Goal: Find specific page/section: Find specific page/section

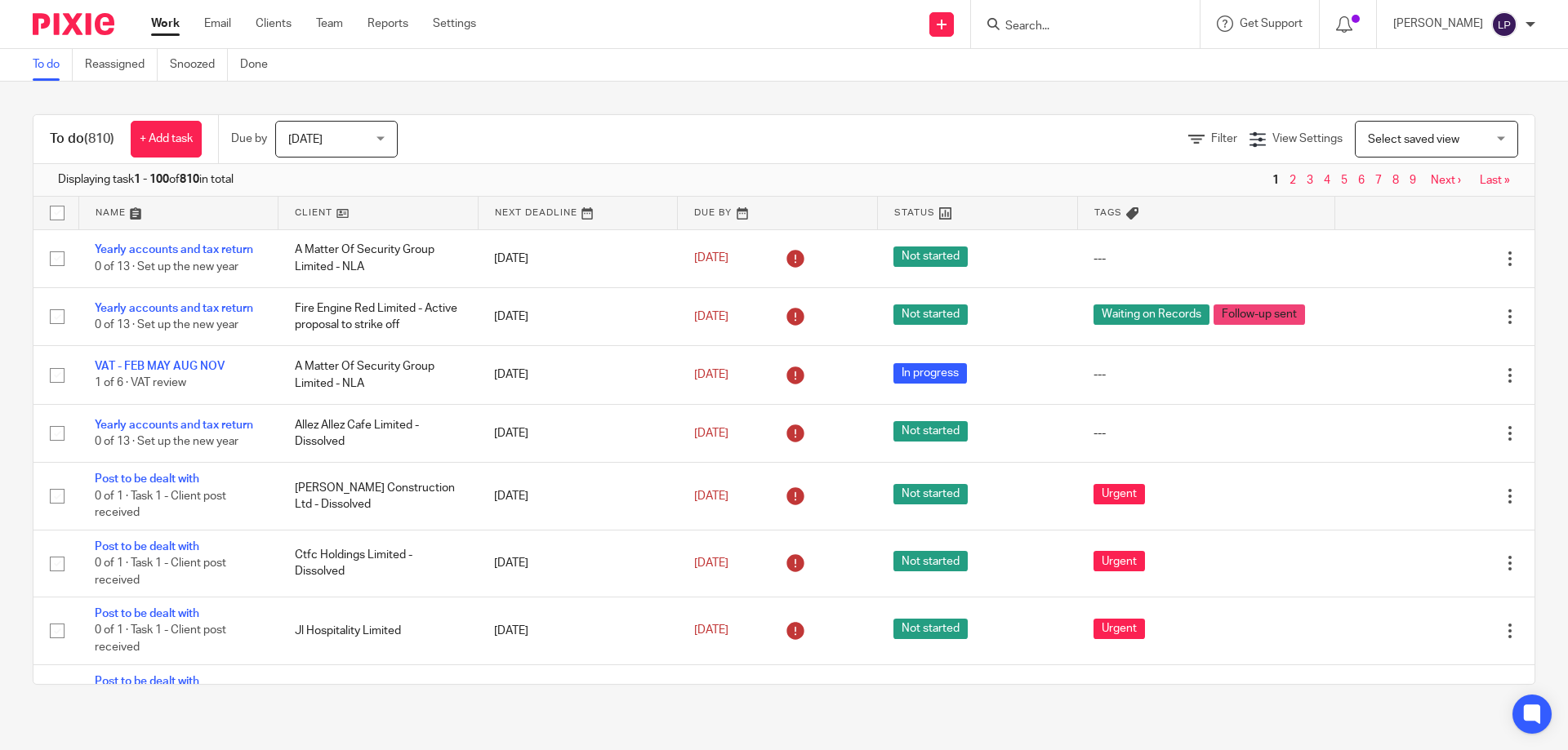
click at [1064, 27] on input "Search" at bounding box center [1077, 27] width 147 height 15
click at [1070, 25] on input "acj" at bounding box center [1077, 27] width 147 height 15
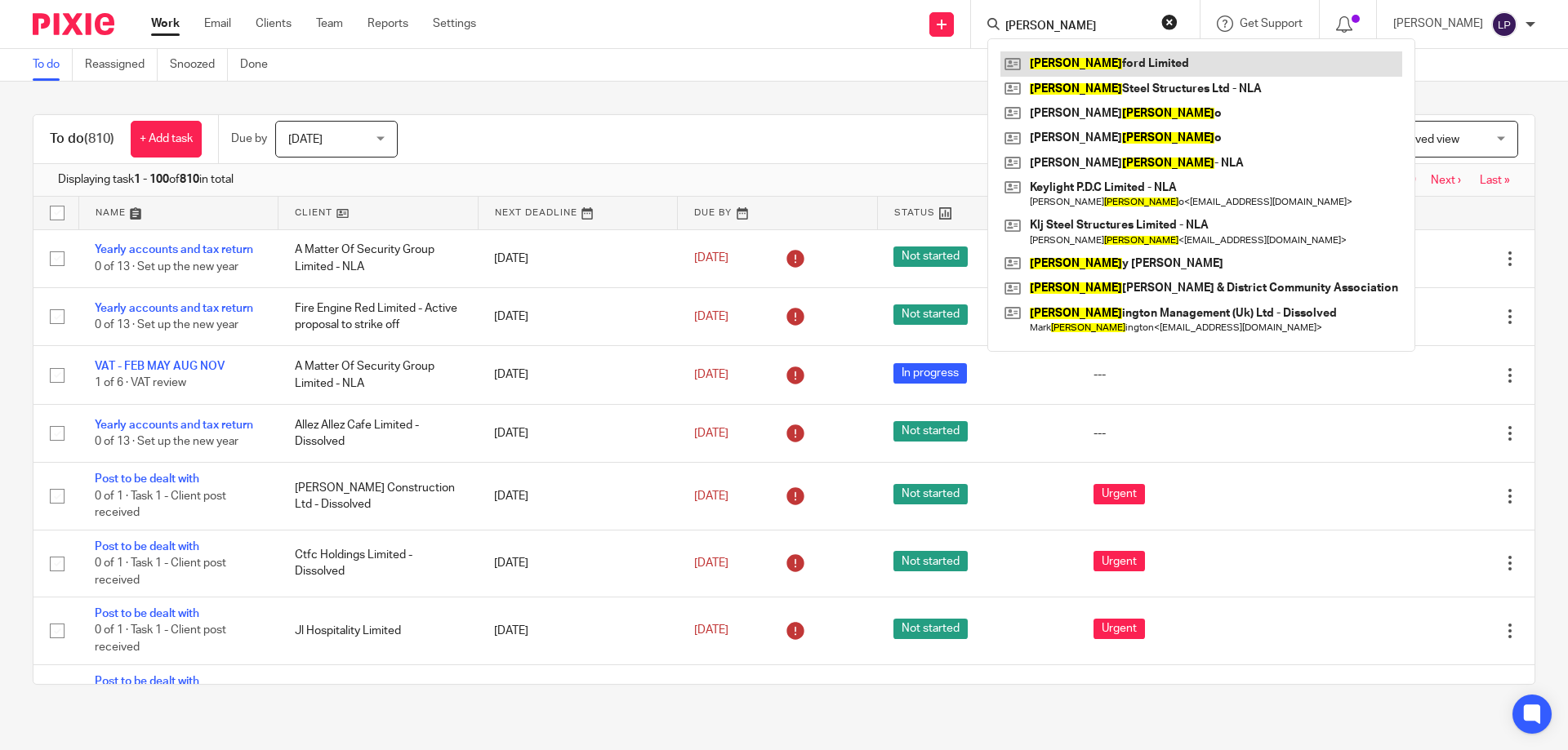
type input "hart"
click at [1110, 59] on link at bounding box center [1201, 63] width 402 height 25
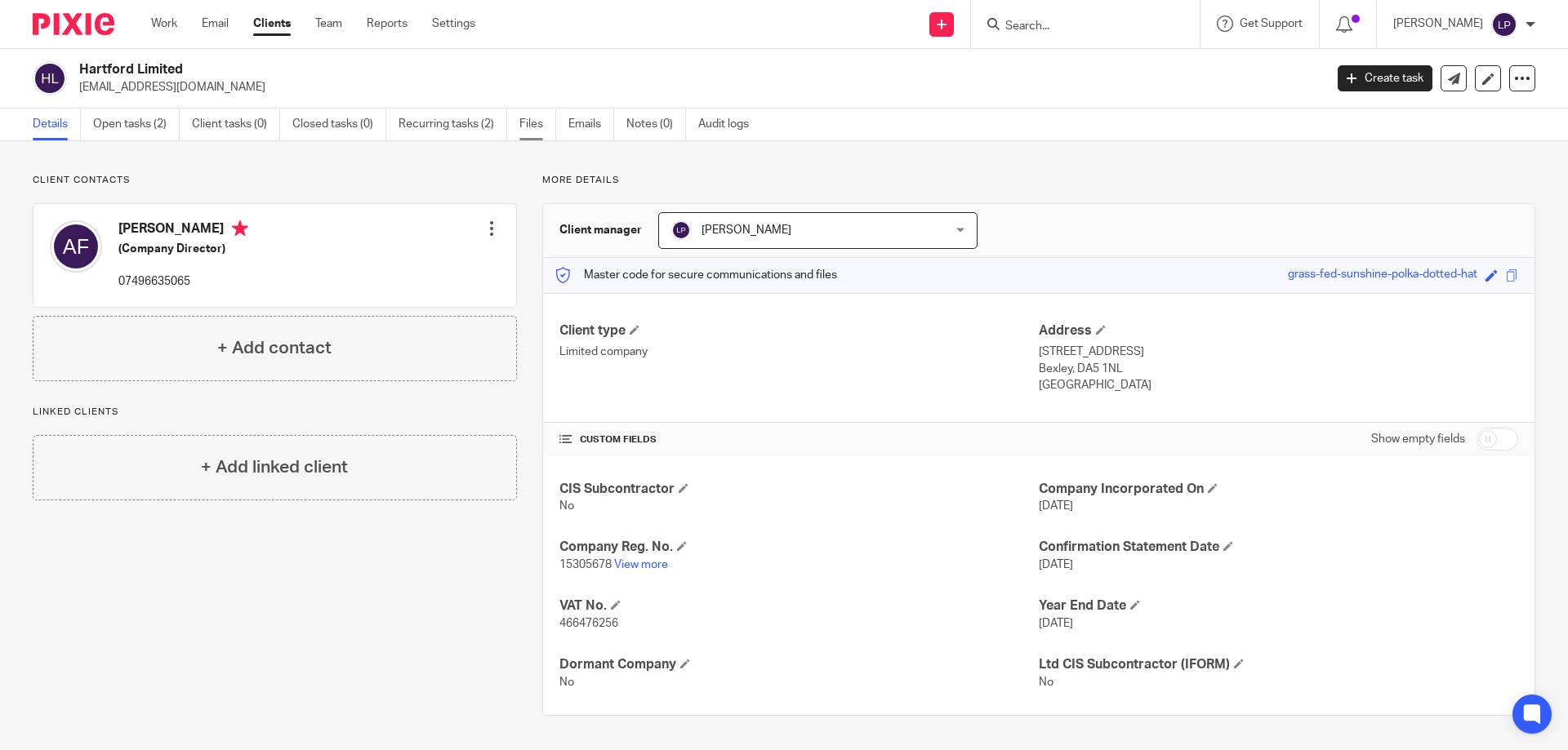
click at [532, 123] on link "Files" at bounding box center [537, 125] width 36 height 31
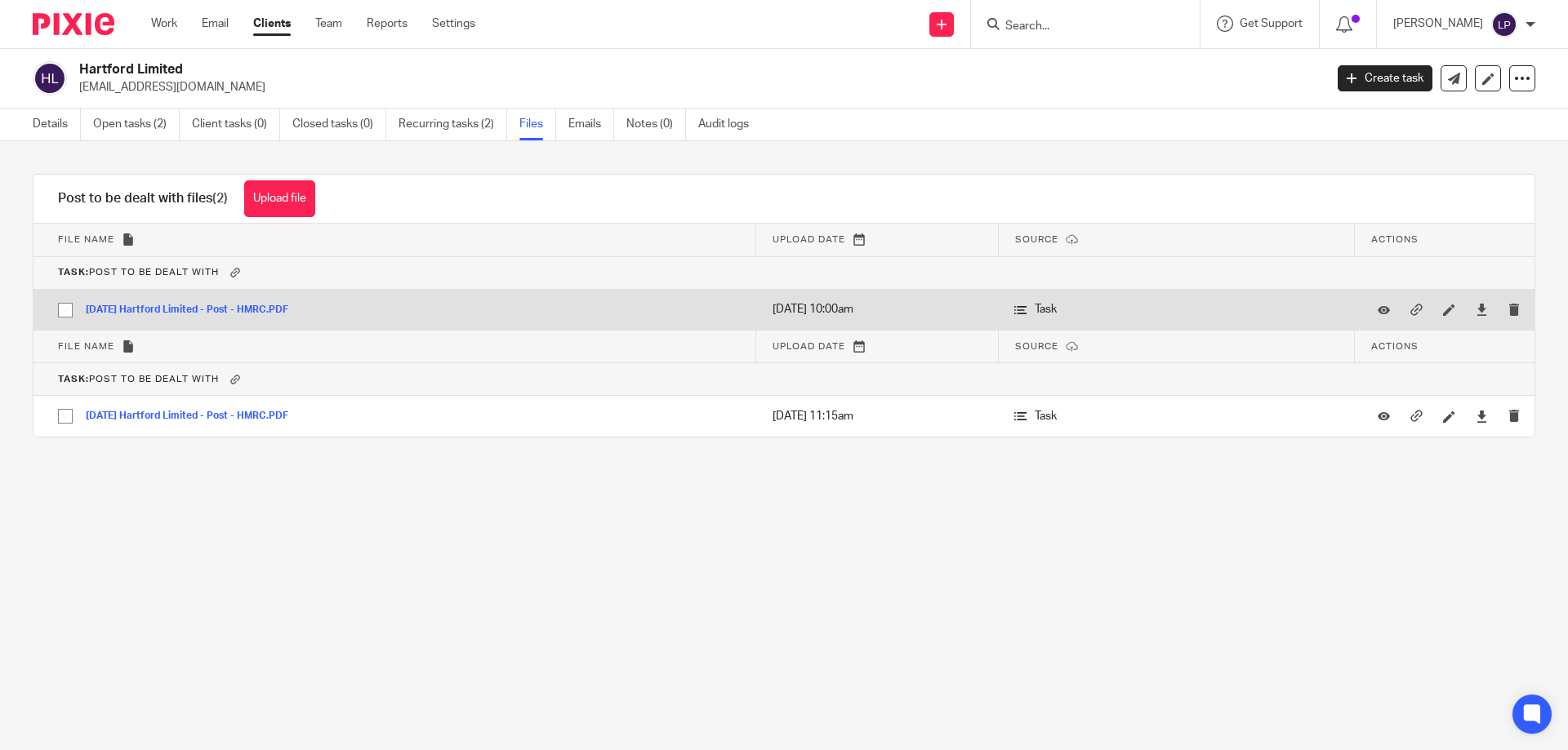
click at [280, 308] on button "2025-08-18 Hartford Limited - Post - HMRC.PDF" at bounding box center [192, 310] width 215 height 12
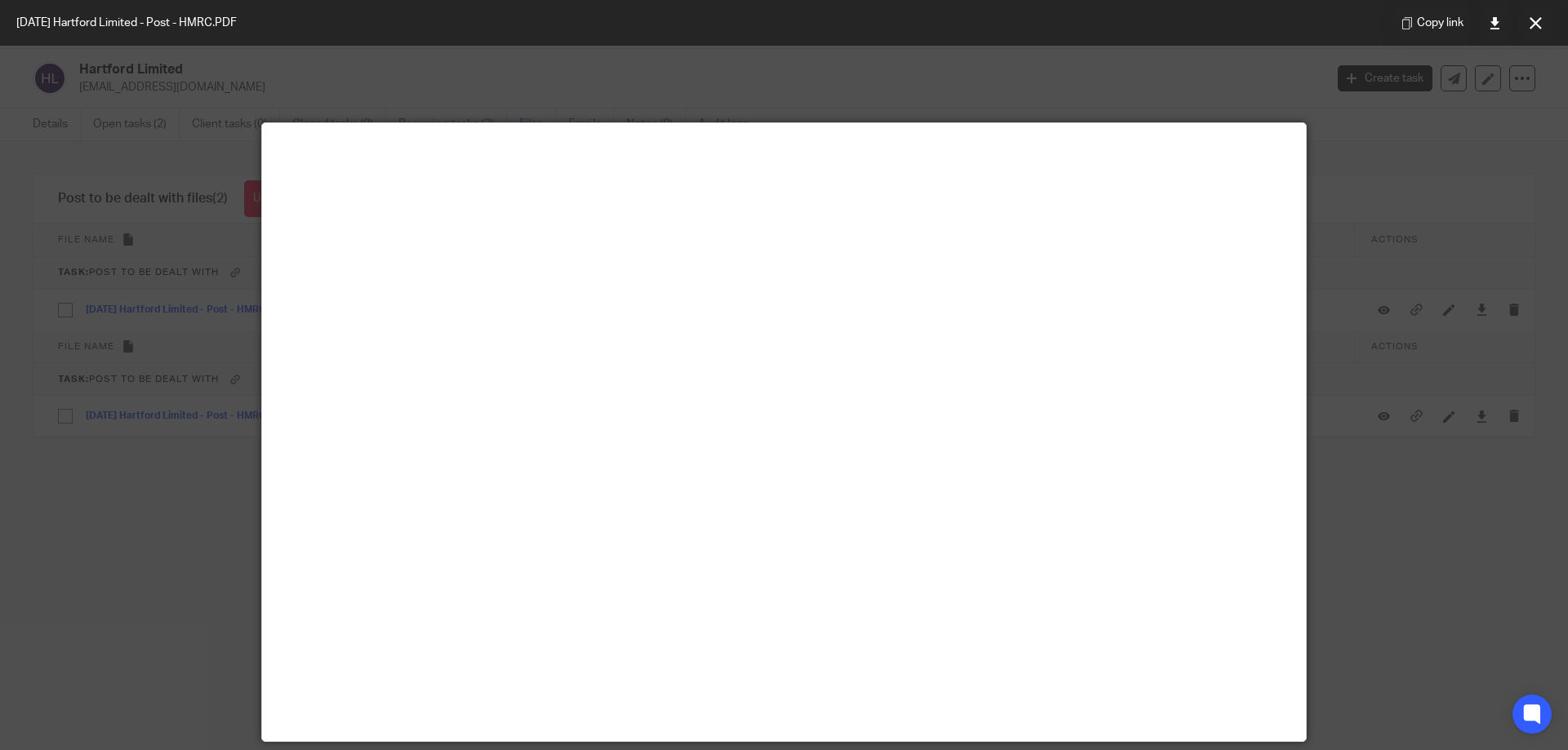
click at [1434, 143] on div at bounding box center [784, 375] width 1568 height 750
click at [1530, 24] on icon at bounding box center [1536, 23] width 12 height 12
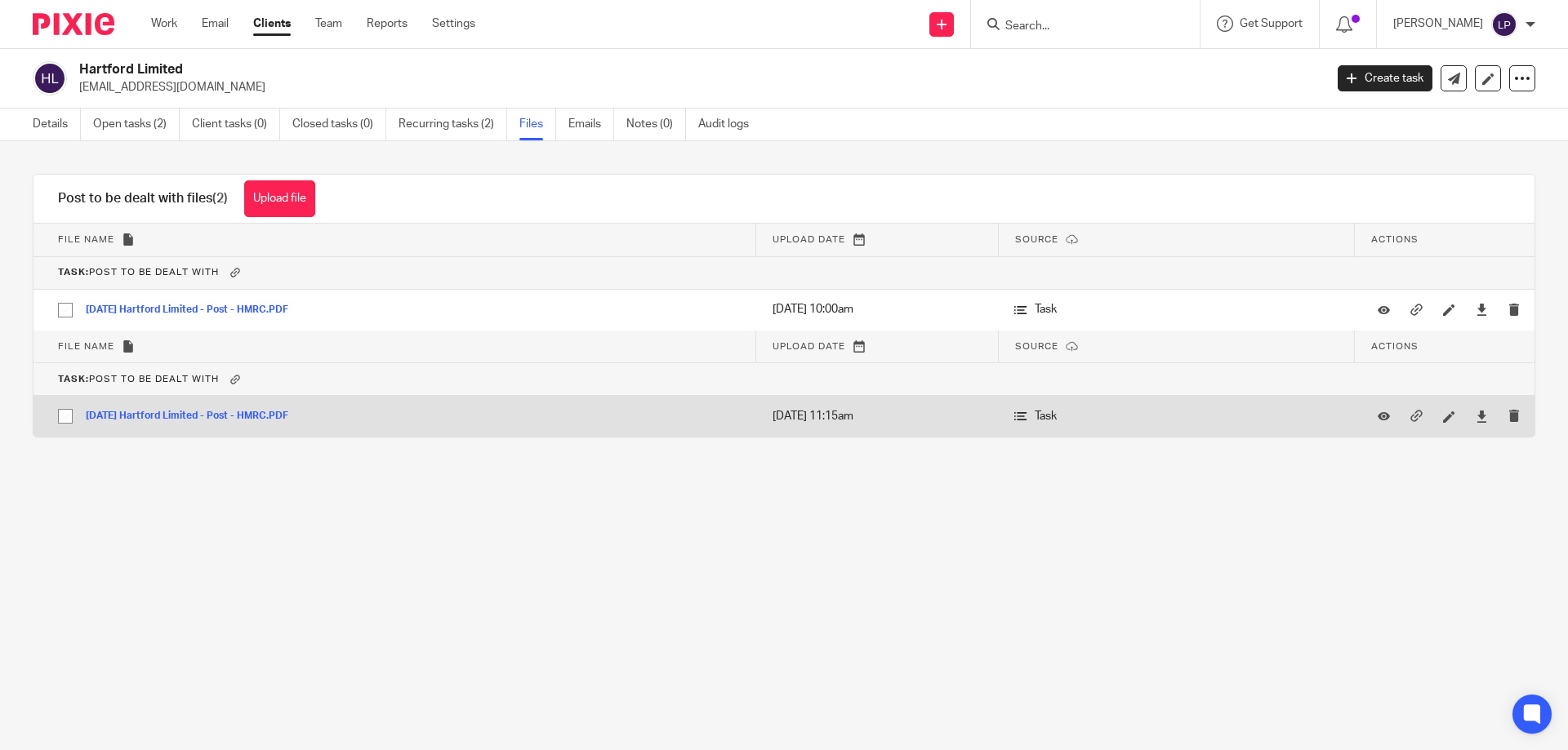
click at [248, 418] on button "2025-08-06 Hartford Limited - Post - HMRC.PDF" at bounding box center [192, 416] width 215 height 12
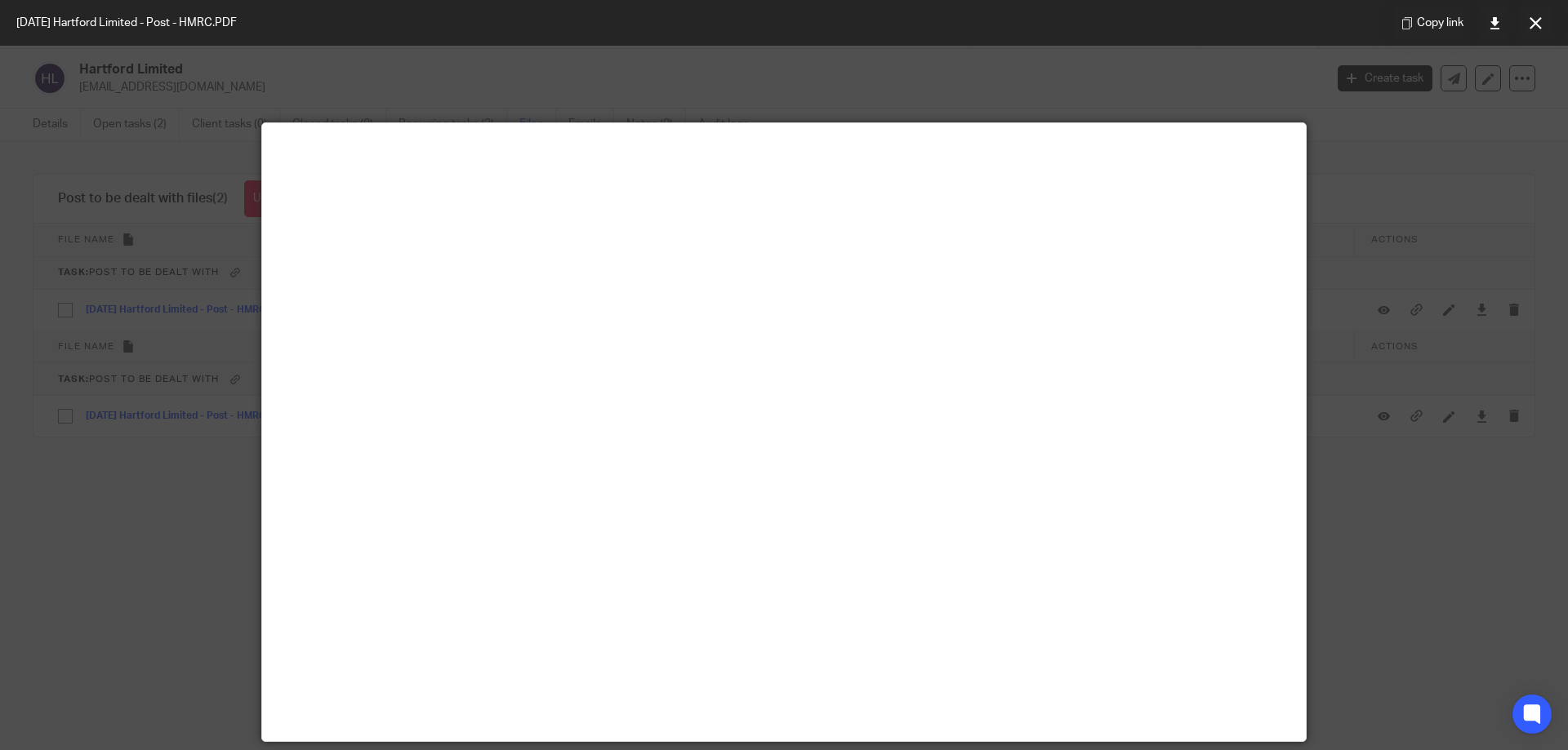
click at [1312, 463] on div at bounding box center [784, 375] width 1568 height 750
click at [1537, 26] on icon at bounding box center [1536, 23] width 12 height 12
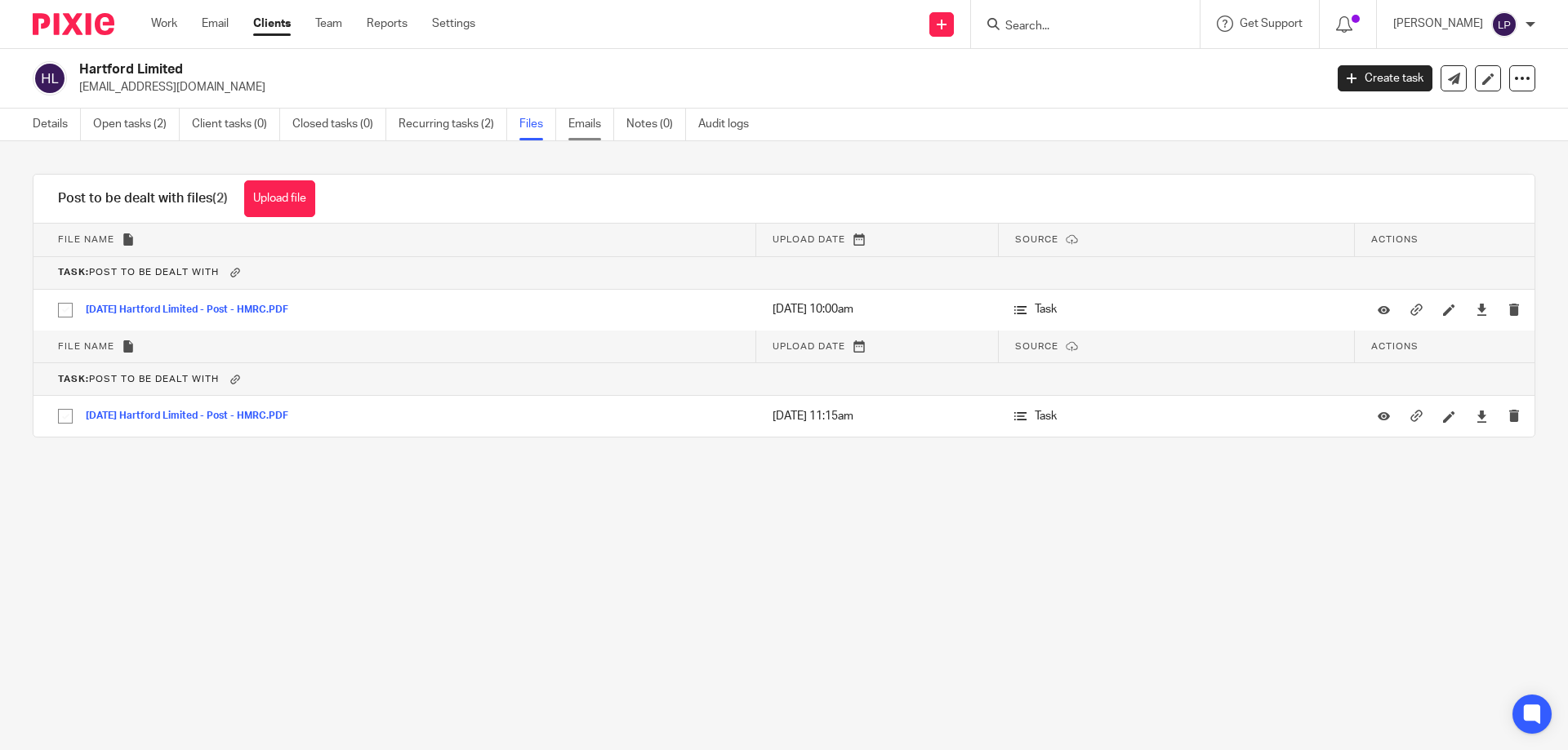
click at [592, 123] on link "Emails" at bounding box center [591, 125] width 46 height 31
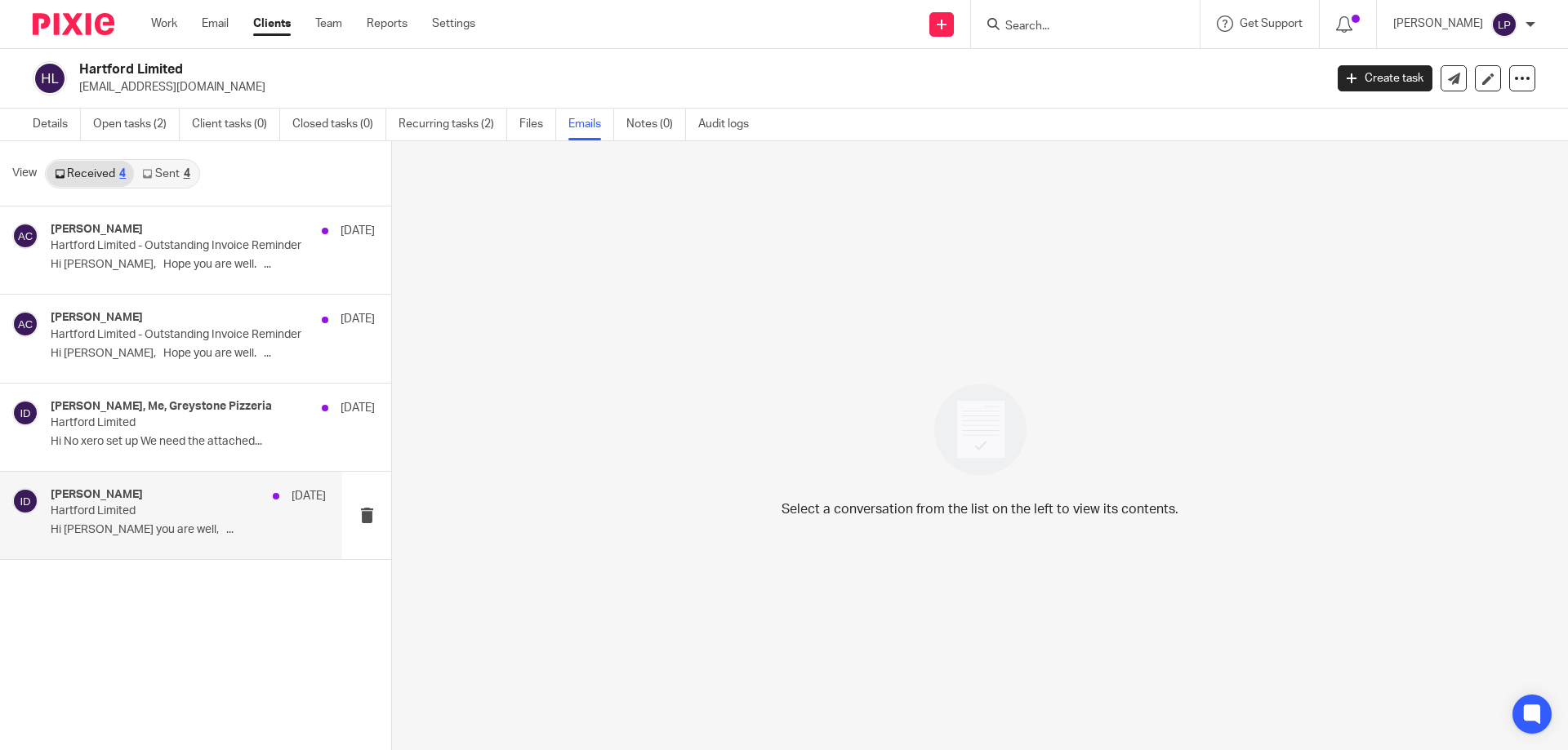
click at [191, 532] on p "Hi Aidan Hope you are well, ..." at bounding box center [189, 530] width 275 height 14
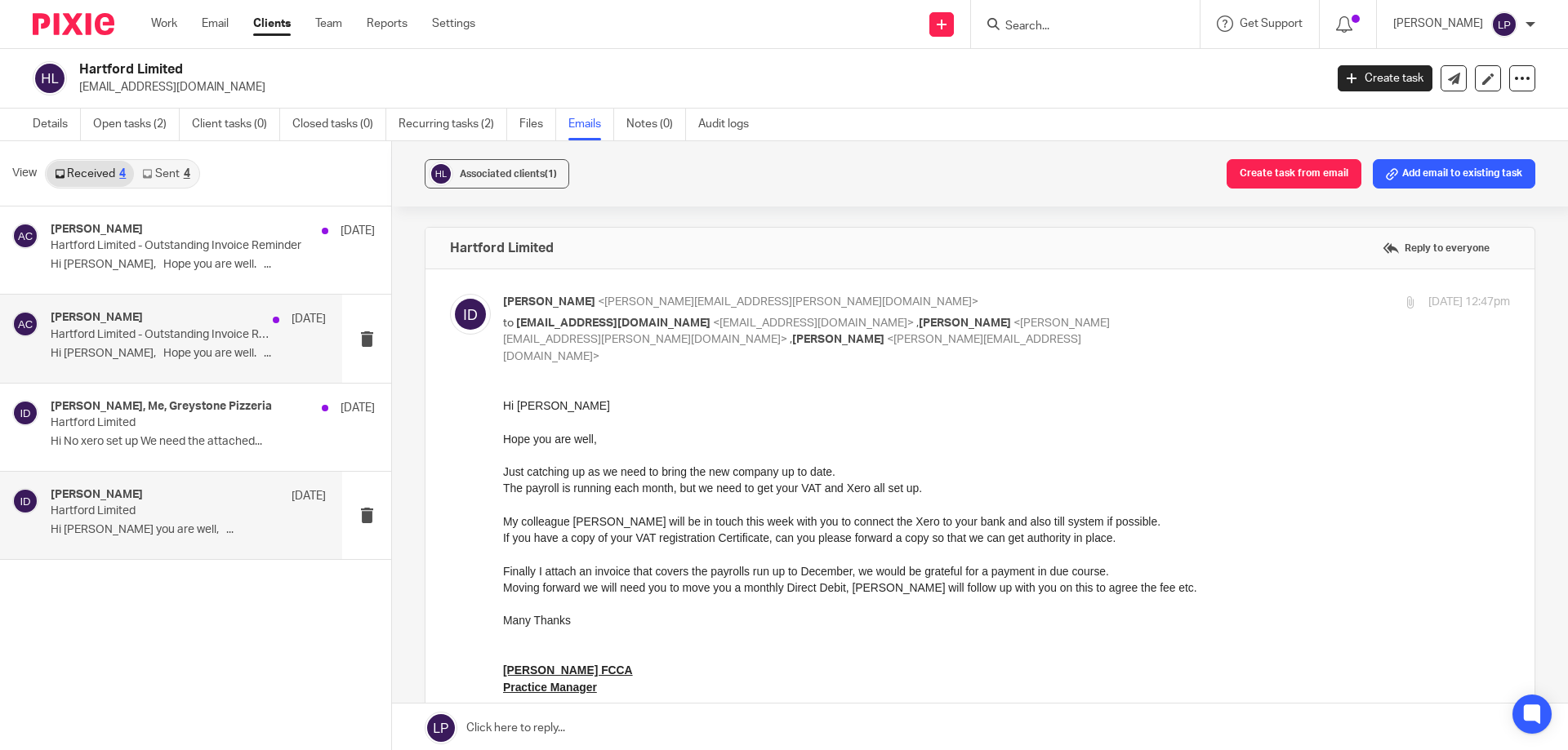
click at [242, 354] on p "Hi Aidan, Hope you are well. ..." at bounding box center [189, 354] width 275 height 14
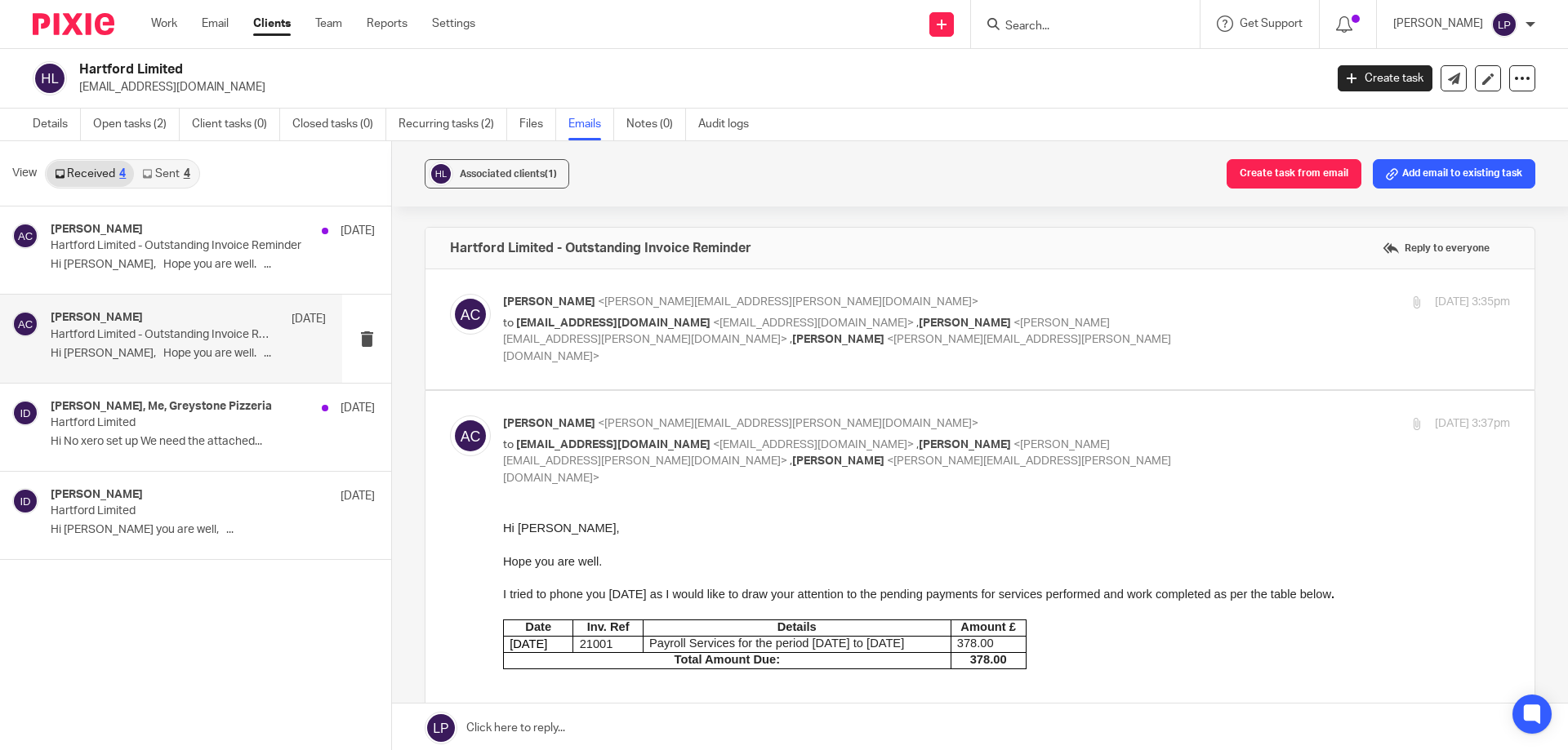
click at [182, 167] on link "Sent 4" at bounding box center [165, 174] width 64 height 27
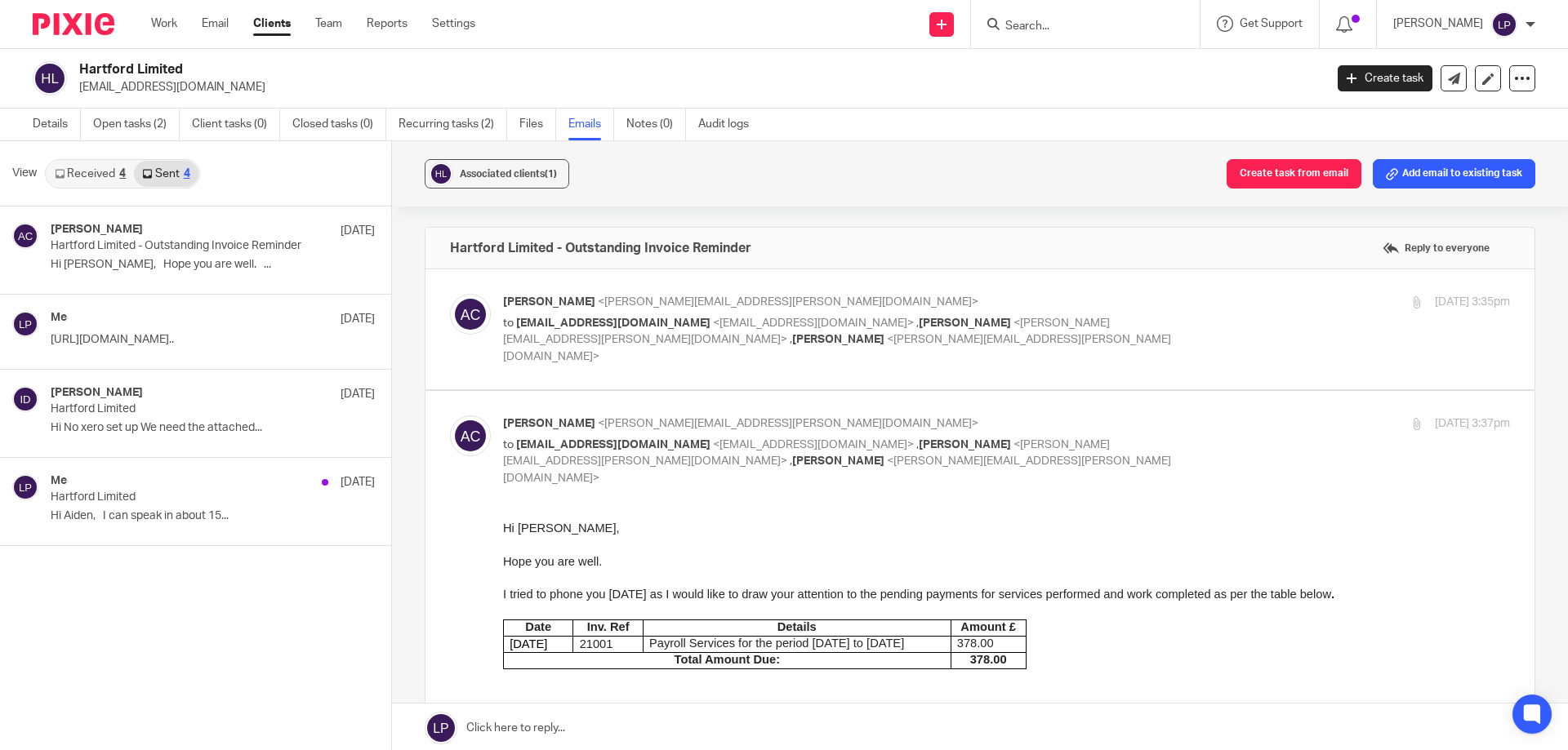
scroll to position [2, 0]
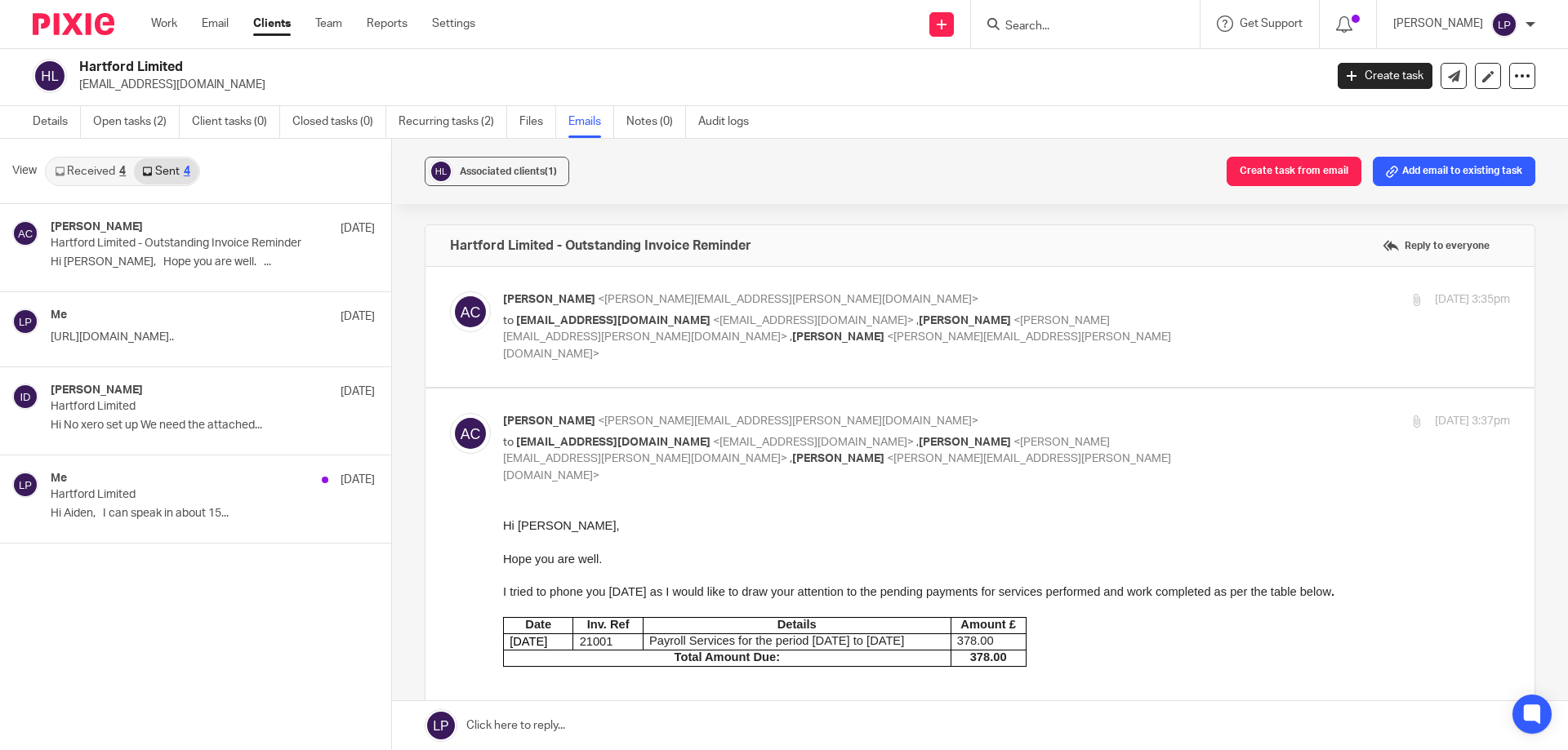
click at [95, 178] on link "Received 4" at bounding box center [89, 171] width 87 height 27
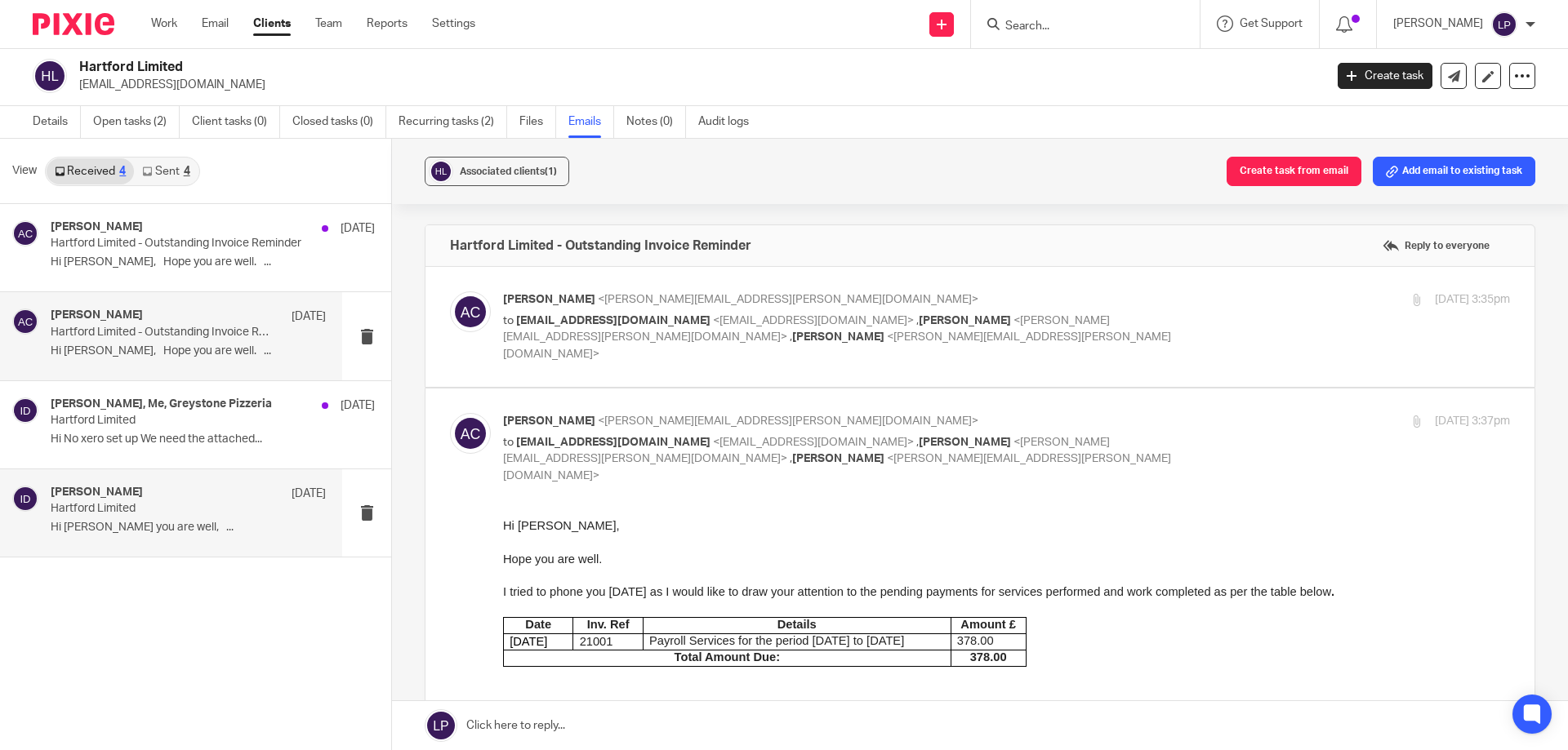
click at [169, 512] on p "Hartford Limited" at bounding box center [161, 509] width 221 height 14
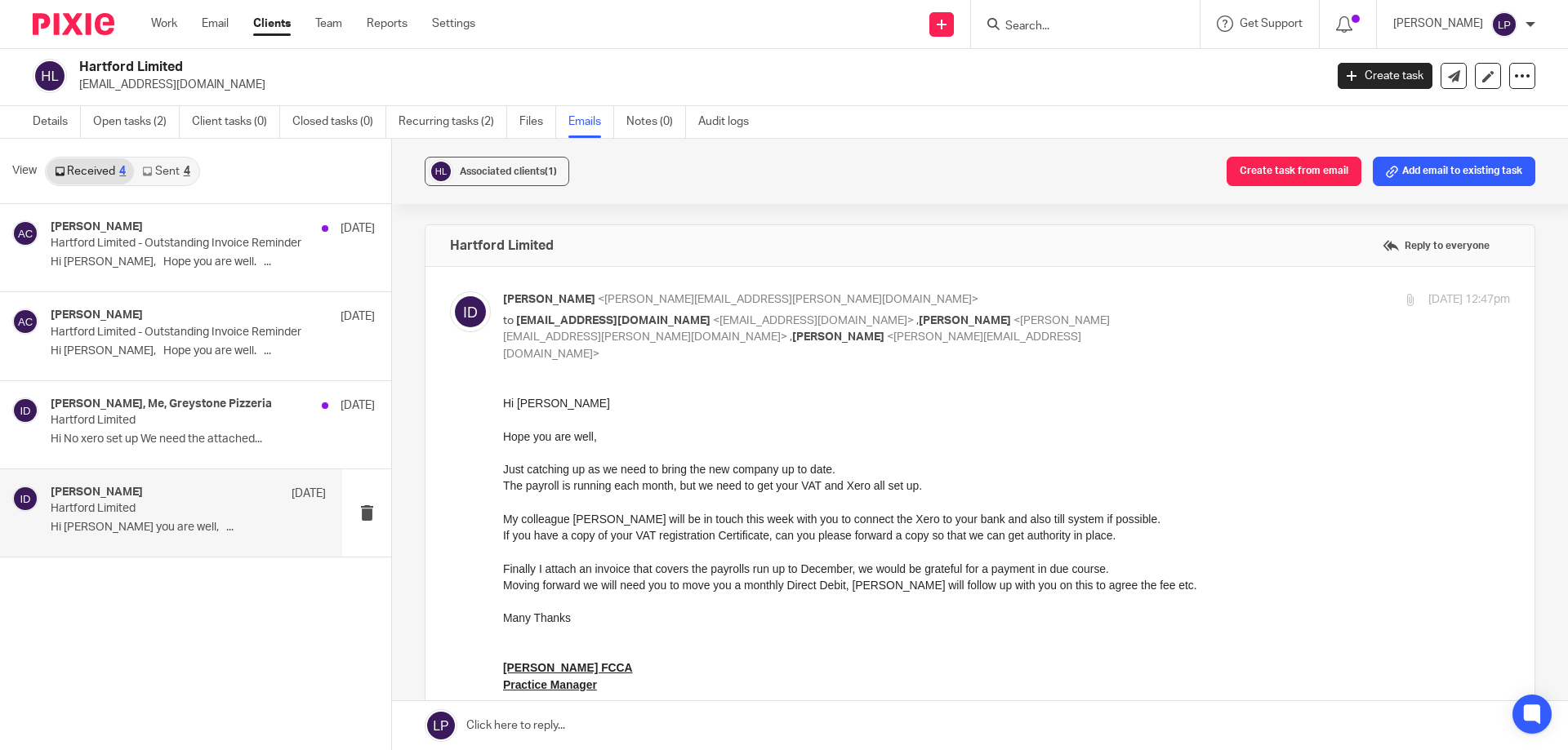
scroll to position [0, 0]
click at [221, 440] on p "Hi No xero set up We need the attached..." at bounding box center [189, 440] width 275 height 14
